Goal: Task Accomplishment & Management: Use online tool/utility

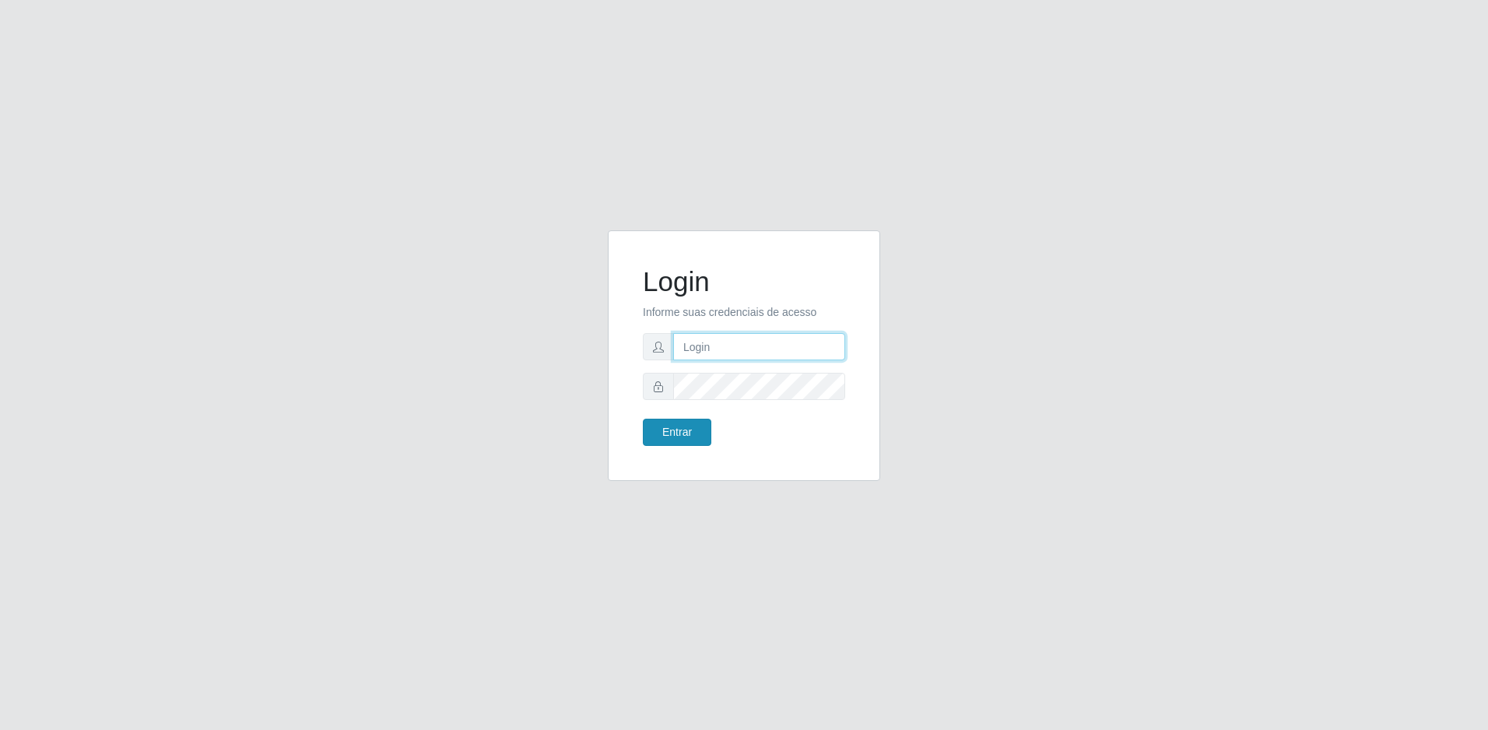
type input "[EMAIL_ADDRESS][DOMAIN_NAME]"
click at [686, 440] on button "Entrar" at bounding box center [677, 432] width 68 height 27
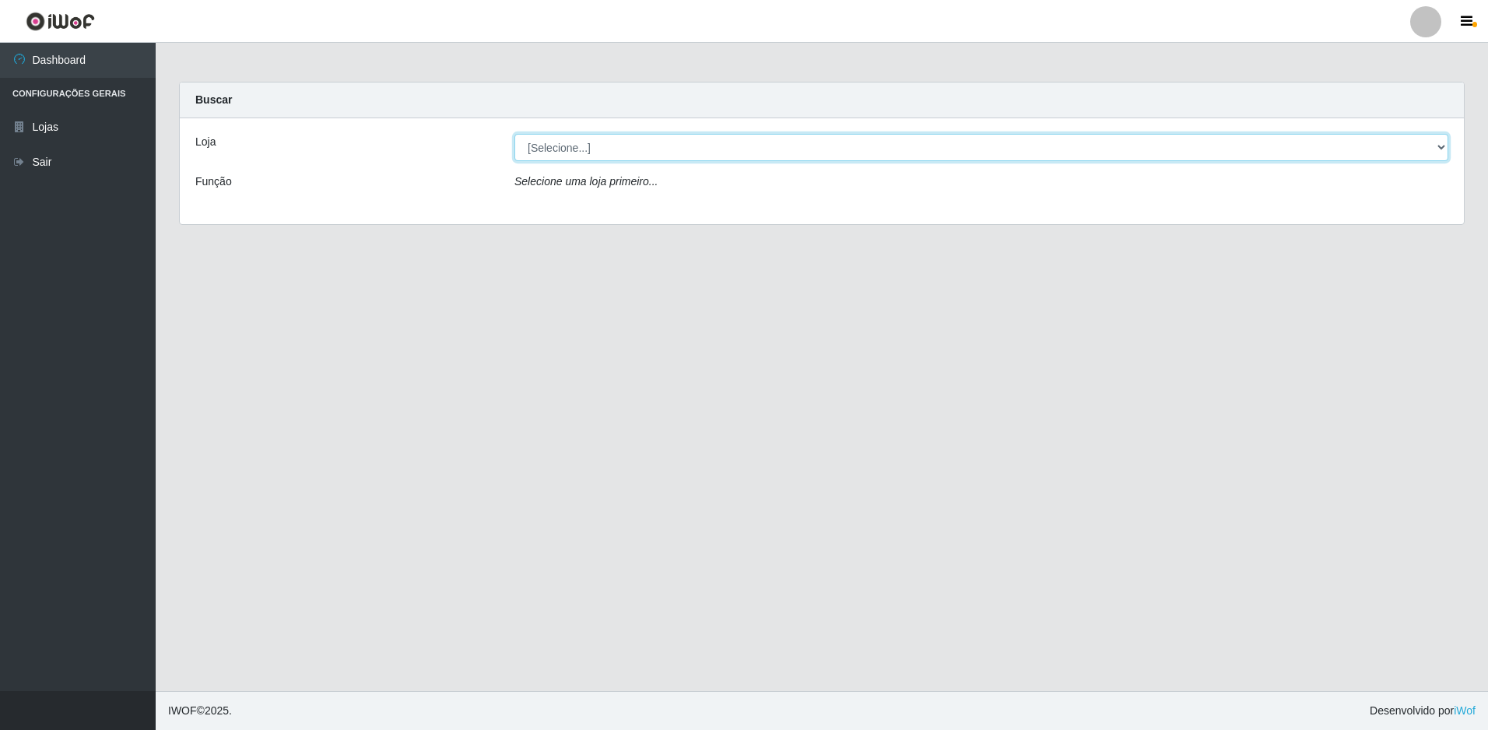
click at [635, 157] on select "[Selecione...] Extrabom - Loja 57 Anchieta" at bounding box center [981, 147] width 934 height 27
select select "470"
click at [514, 134] on select "[Selecione...] Extrabom - Loja 57 Anchieta" at bounding box center [981, 147] width 934 height 27
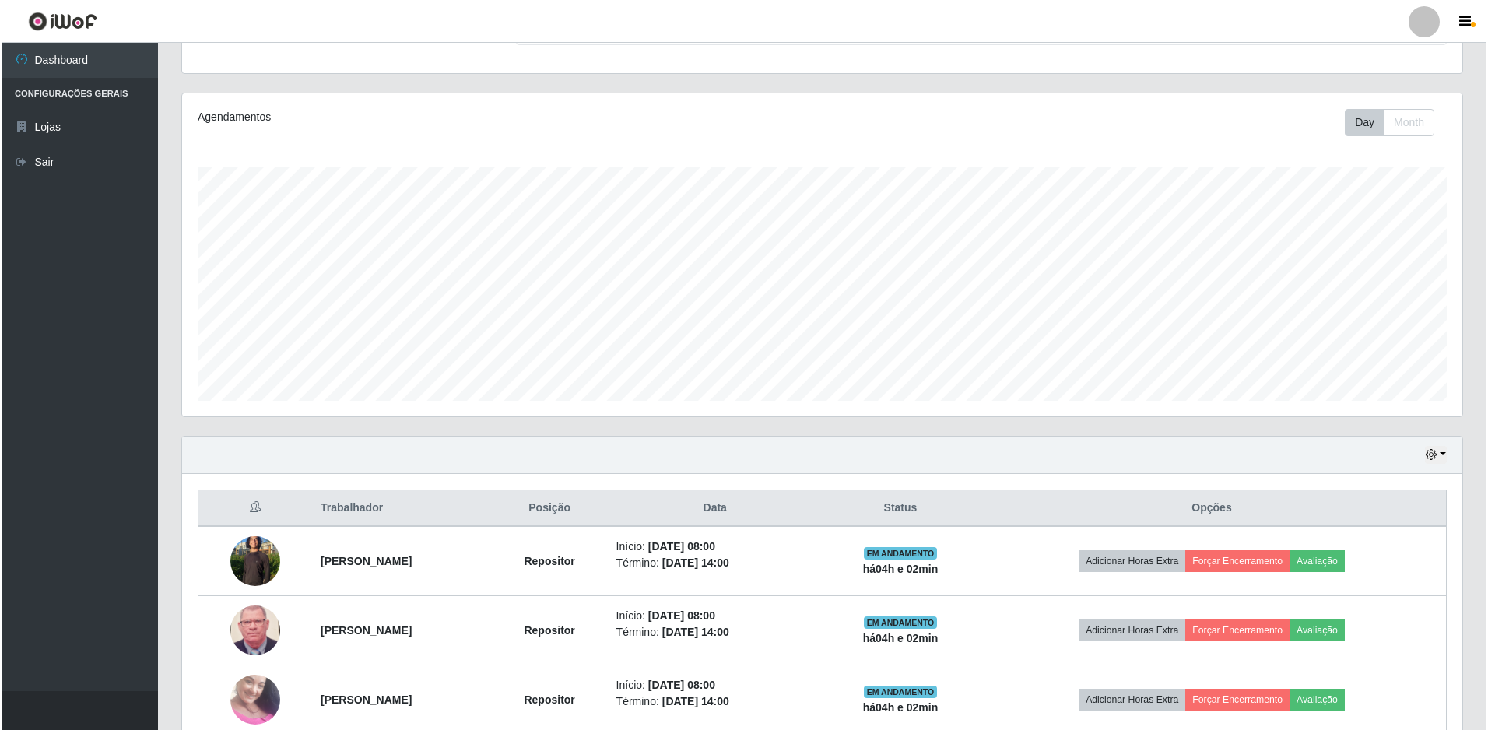
scroll to position [467, 0]
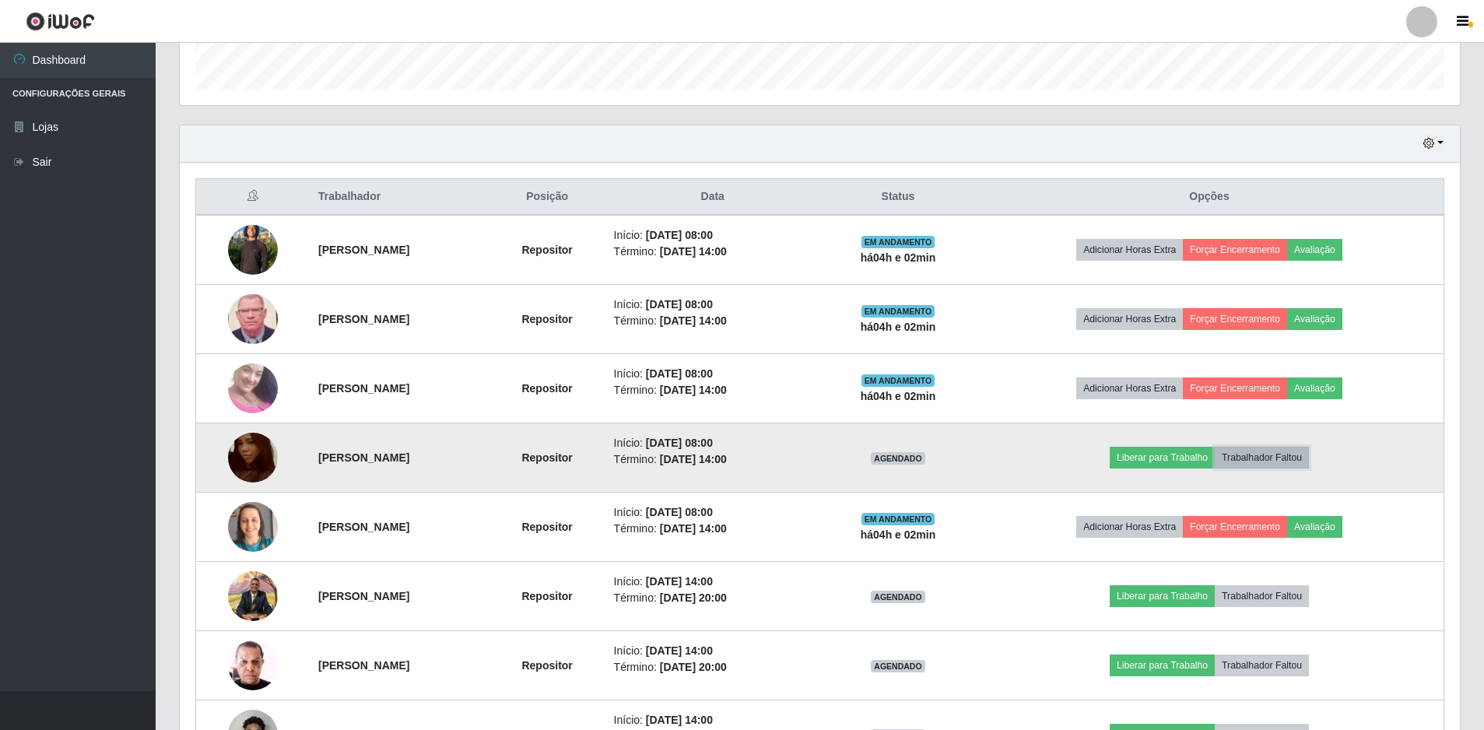
click at [1278, 458] on button "Trabalhador Faltou" at bounding box center [1261, 458] width 94 height 22
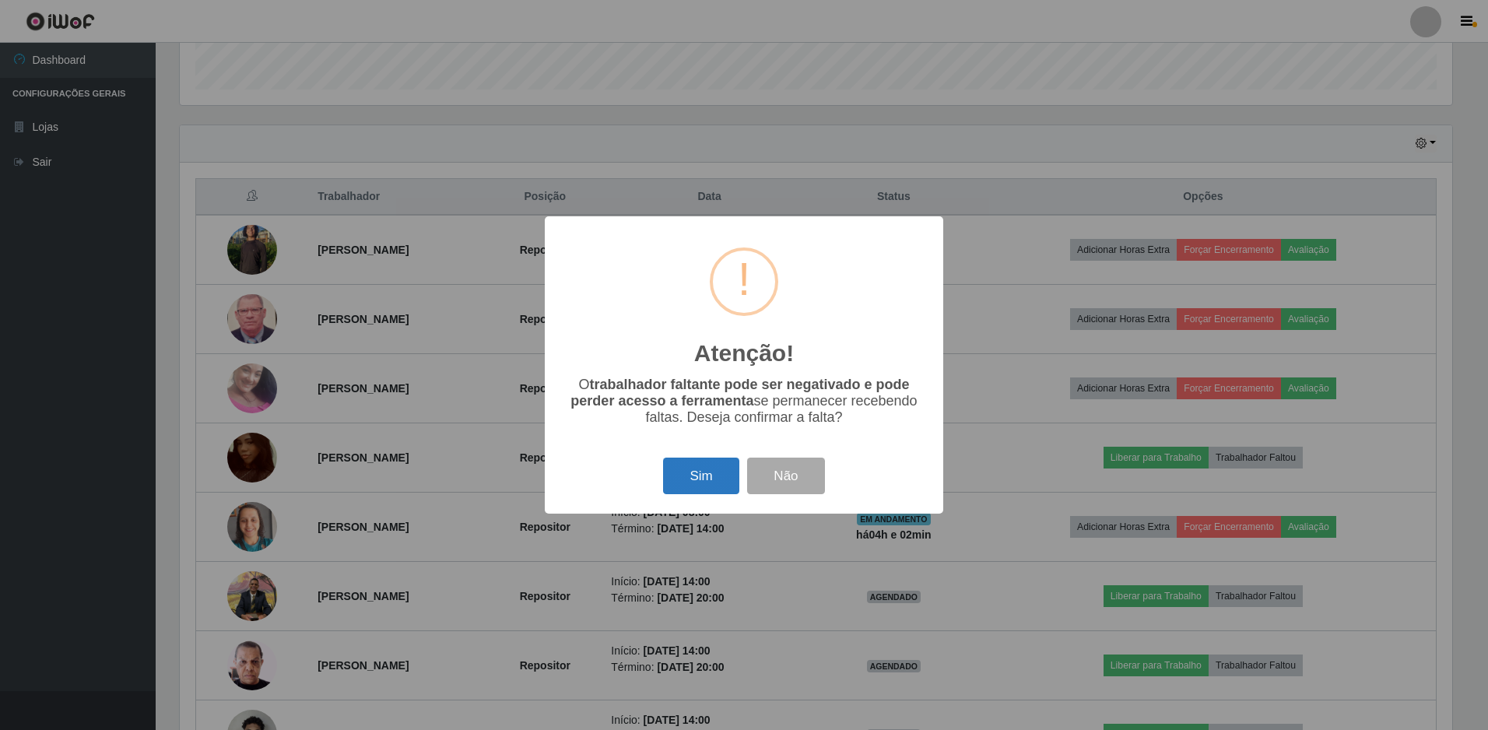
click at [704, 479] on button "Sim" at bounding box center [700, 475] width 75 height 37
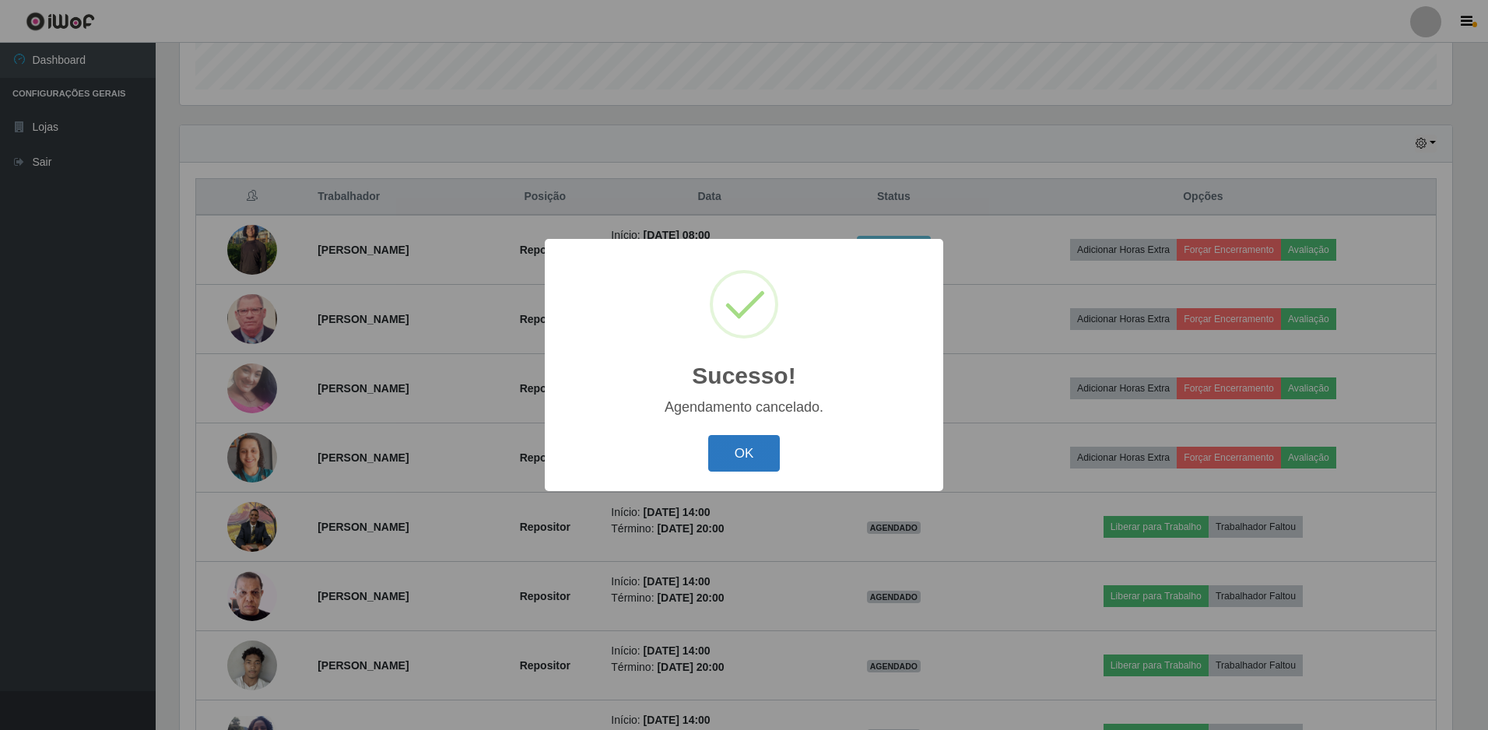
click at [756, 455] on button "OK" at bounding box center [744, 453] width 72 height 37
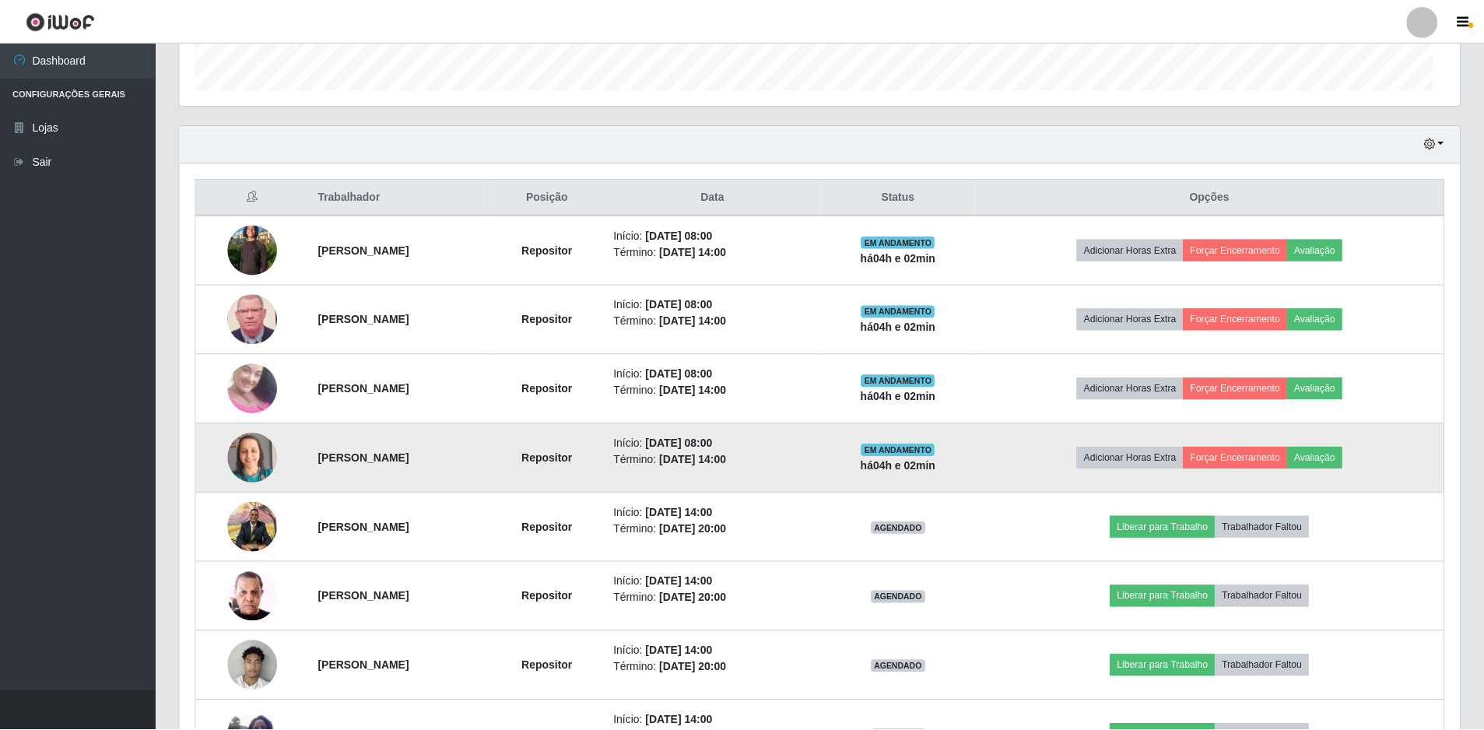
scroll to position [323, 1280]
